Goal: Task Accomplishment & Management: Use online tool/utility

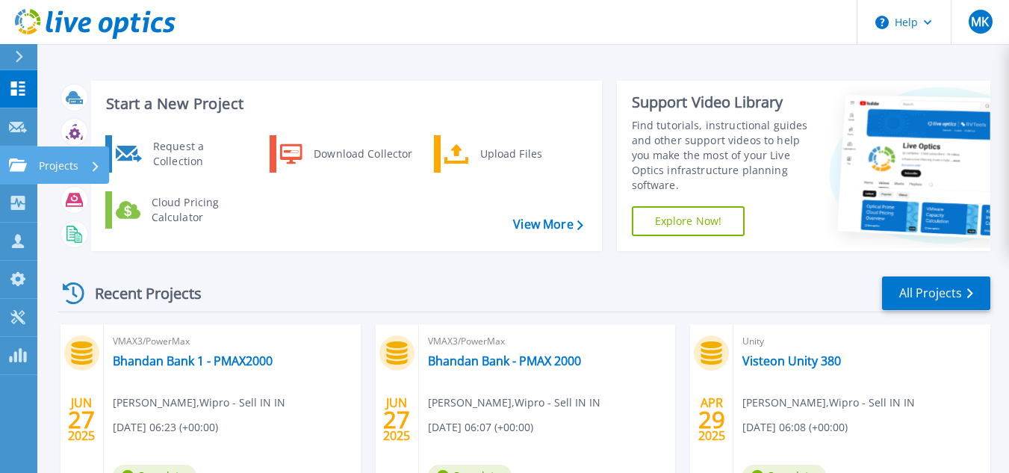
click at [53, 164] on p "Projects" at bounding box center [59, 165] width 40 height 39
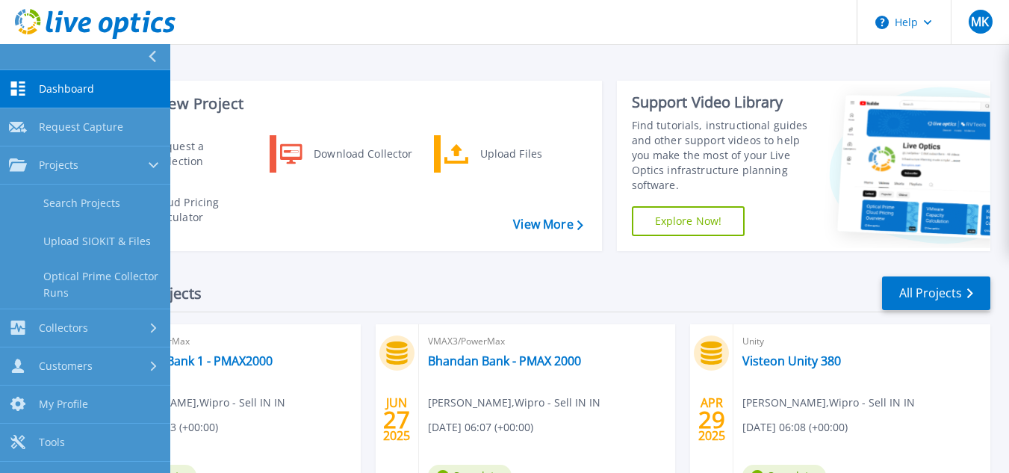
click at [107, 88] on link "Dashboard Dashboard" at bounding box center [85, 89] width 170 height 38
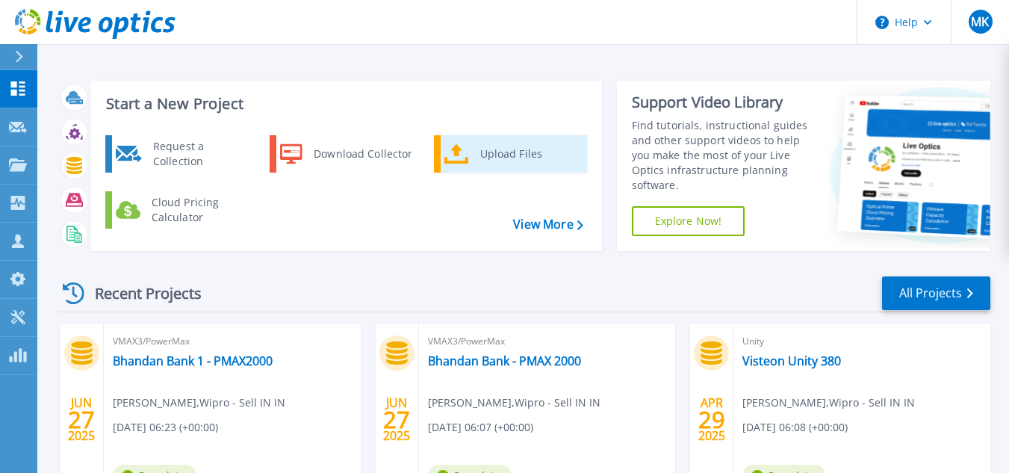
click at [476, 152] on div "Upload Files" at bounding box center [528, 154] width 110 height 30
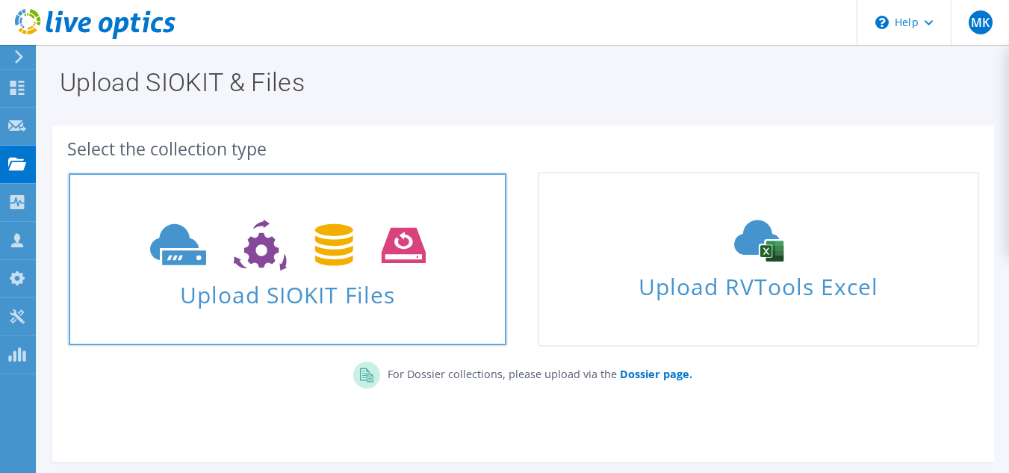
click at [335, 290] on span "Upload SIOKIT Files" at bounding box center [287, 290] width 437 height 32
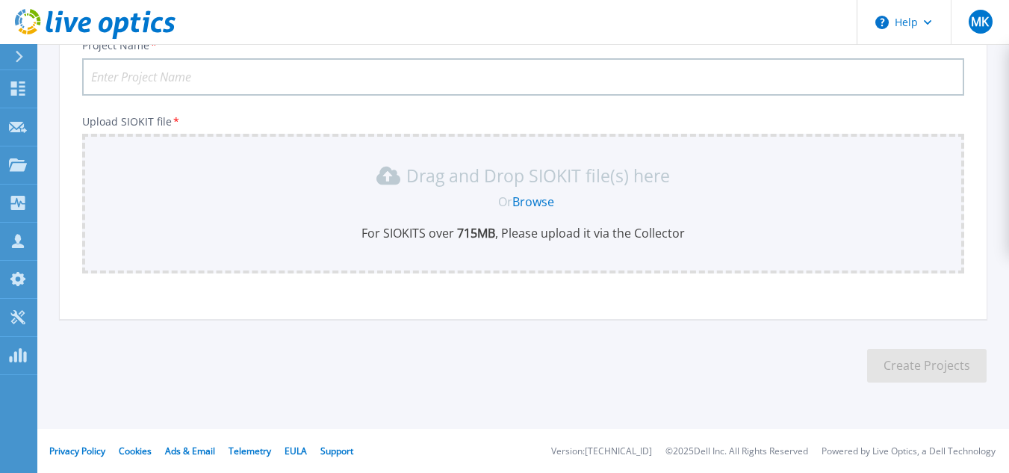
scroll to position [122, 0]
click at [254, 69] on input "Project Name *" at bounding box center [523, 75] width 882 height 37
type input "JTI"
click at [543, 204] on link "Browse" at bounding box center [533, 201] width 42 height 16
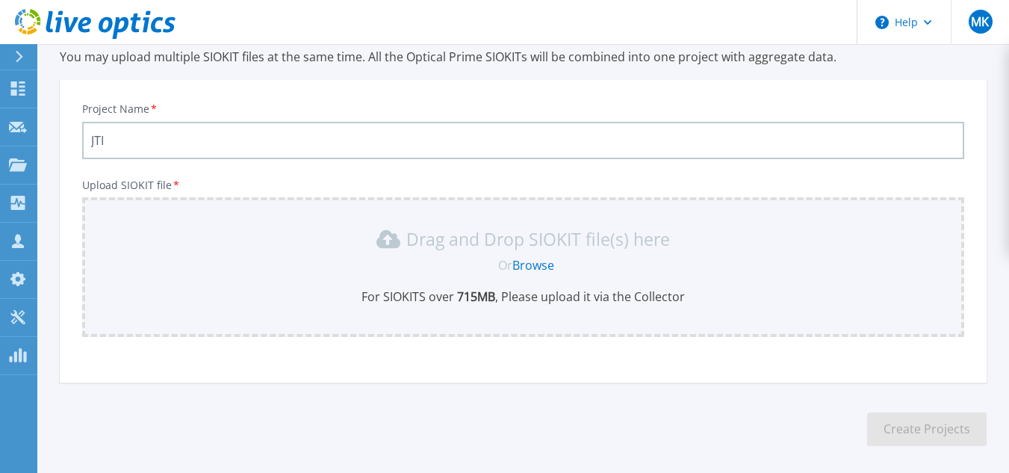
scroll to position [0, 0]
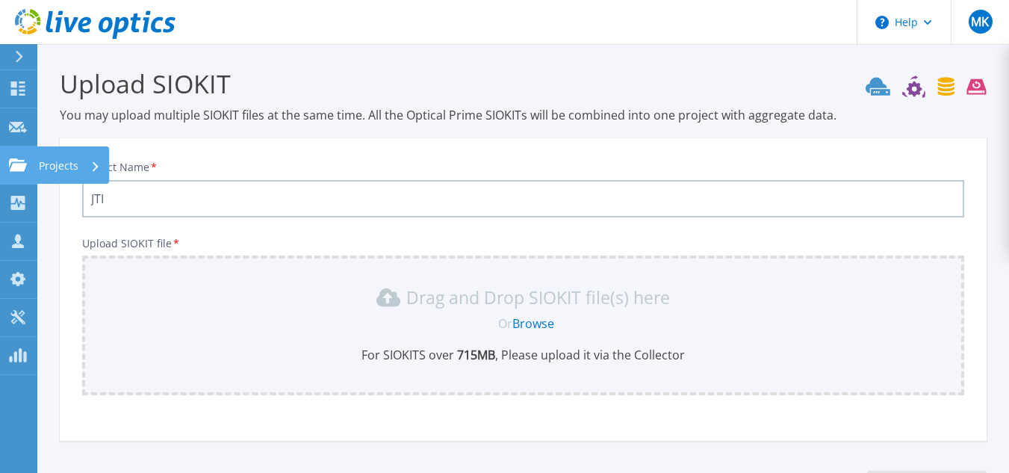
click at [65, 163] on p "Projects" at bounding box center [59, 165] width 40 height 39
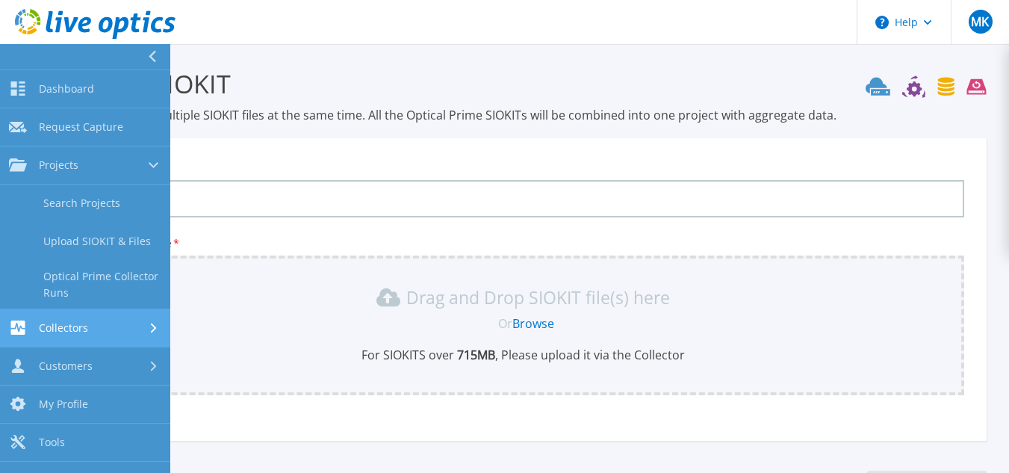
click at [133, 323] on div "Collectors" at bounding box center [85, 327] width 152 height 14
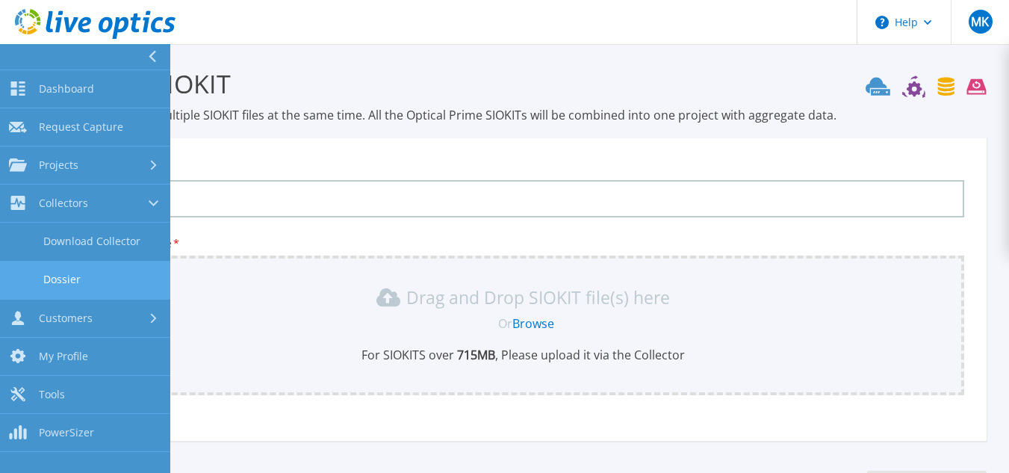
click at [93, 272] on link "Dossier" at bounding box center [85, 280] width 170 height 38
